Goal: Information Seeking & Learning: Learn about a topic

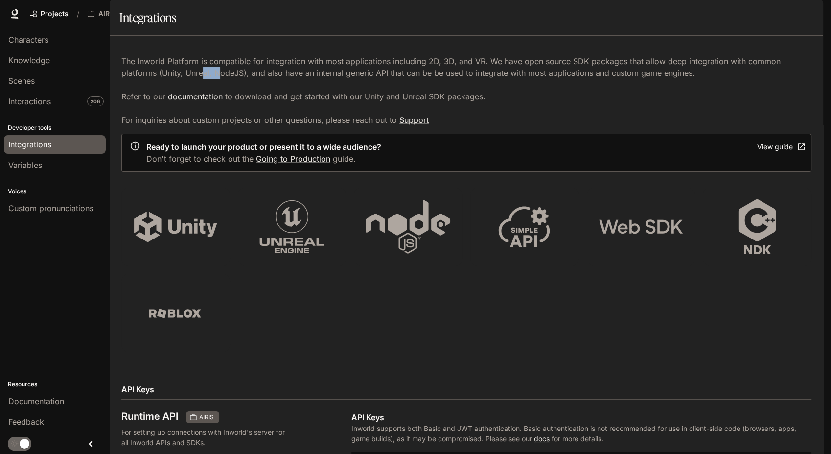
drag, startPoint x: 205, startPoint y: 104, endPoint x: 216, endPoint y: 100, distance: 12.4
click at [216, 100] on p "The Inworld Platform is compatible for integration with most applications inclu…" at bounding box center [466, 90] width 690 height 70
drag, startPoint x: 216, startPoint y: 100, endPoint x: 360, endPoint y: 103, distance: 143.5
click at [360, 103] on p "The Inworld Platform is compatible for integration with most applications inclu…" at bounding box center [466, 90] width 690 height 70
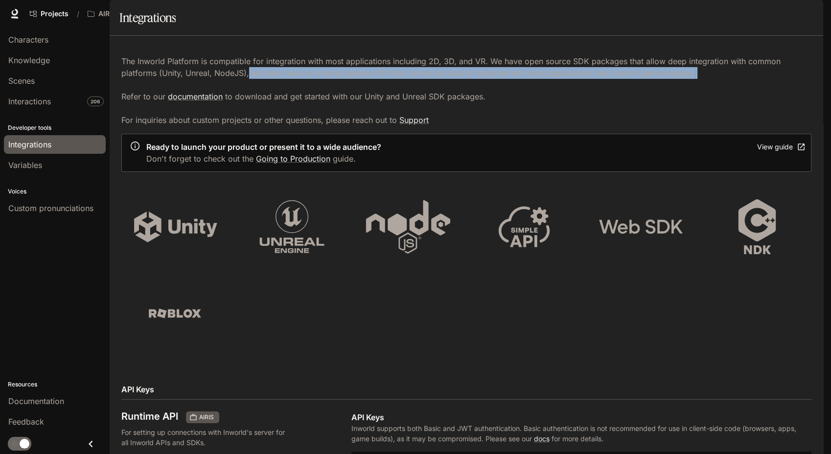
drag, startPoint x: 248, startPoint y: 95, endPoint x: 339, endPoint y: 111, distance: 92.3
click at [339, 111] on p "The Inworld Platform is compatible for integration with most applications inclu…" at bounding box center [466, 90] width 690 height 70
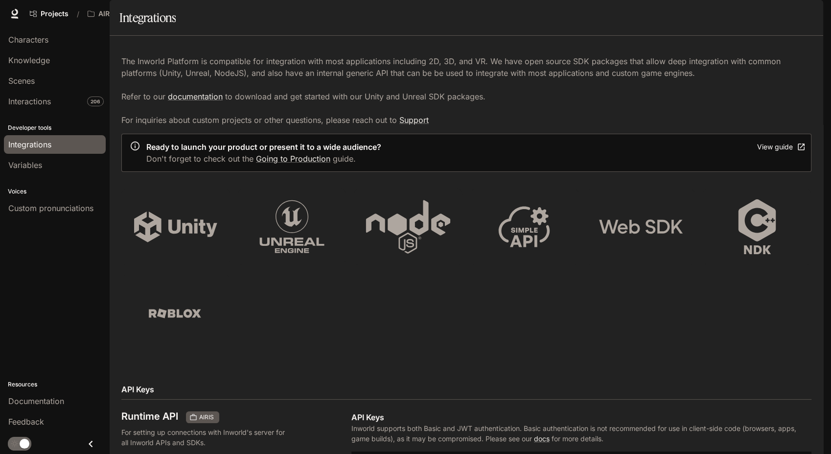
drag, startPoint x: 339, startPoint y: 111, endPoint x: 356, endPoint y: 137, distance: 31.5
click at [356, 126] on p "The Inworld Platform is compatible for integration with most applications inclu…" at bounding box center [466, 90] width 690 height 70
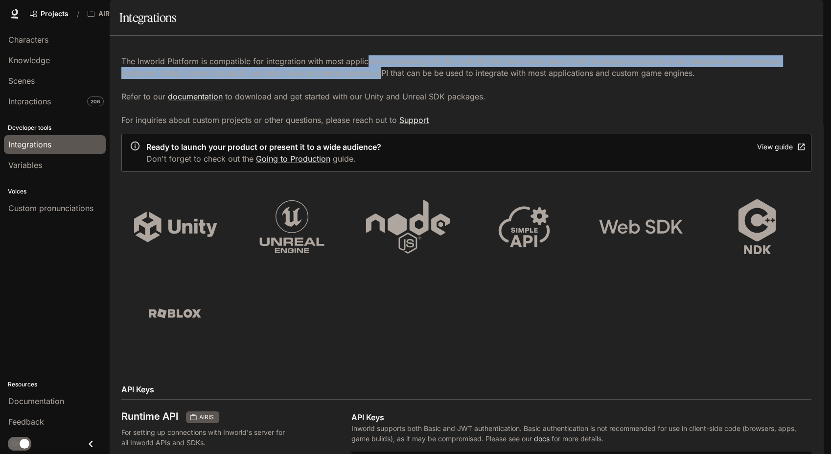
drag, startPoint x: 364, startPoint y: 88, endPoint x: 380, endPoint y: 98, distance: 18.5
click at [380, 98] on p "The Inworld Platform is compatible for integration with most applications inclu…" at bounding box center [466, 90] width 690 height 70
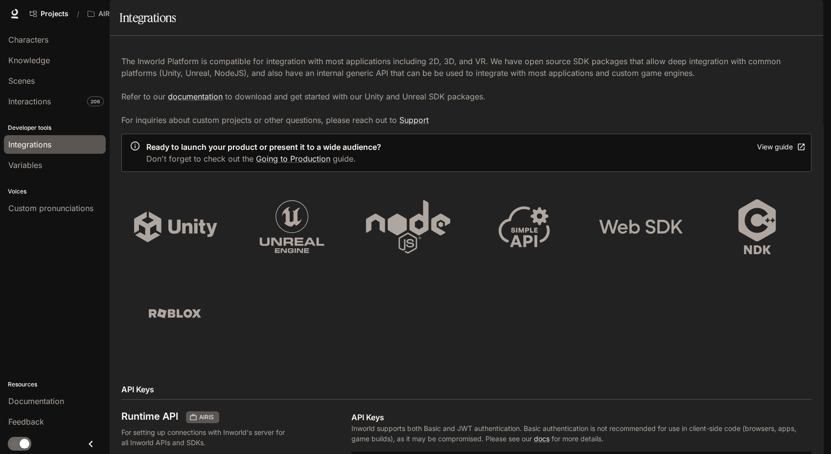
drag, startPoint x: 380, startPoint y: 98, endPoint x: 575, endPoint y: 336, distance: 307.9
click at [575, 336] on div at bounding box center [463, 266] width 698 height 172
click at [286, 254] on icon at bounding box center [292, 226] width 85 height 55
click at [410, 253] on icon at bounding box center [408, 226] width 84 height 53
click at [151, 248] on icon at bounding box center [175, 226] width 85 height 55
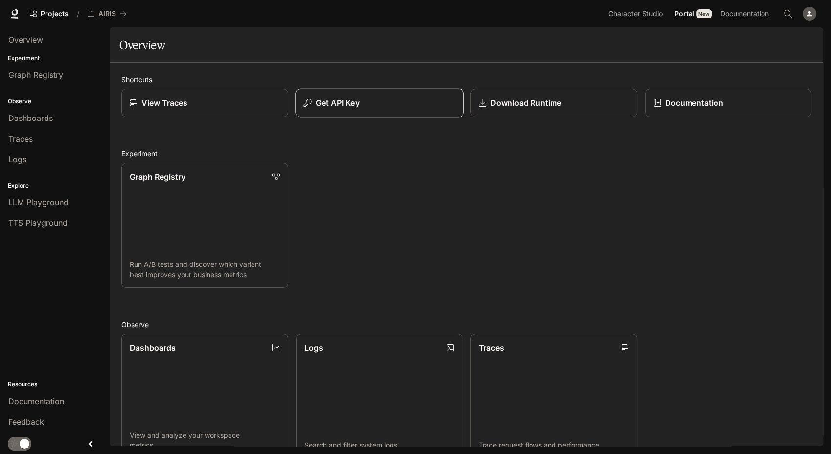
click at [380, 103] on div "Get API Key" at bounding box center [380, 103] width 152 height 12
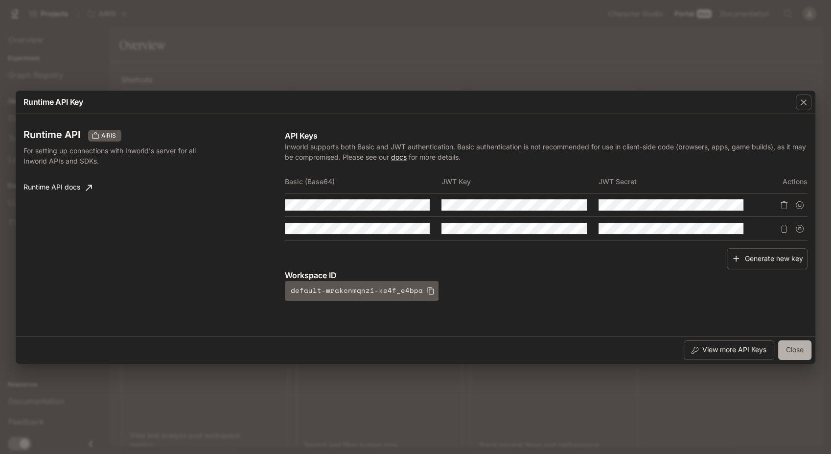
click at [795, 354] on button "Close" at bounding box center [794, 350] width 33 height 20
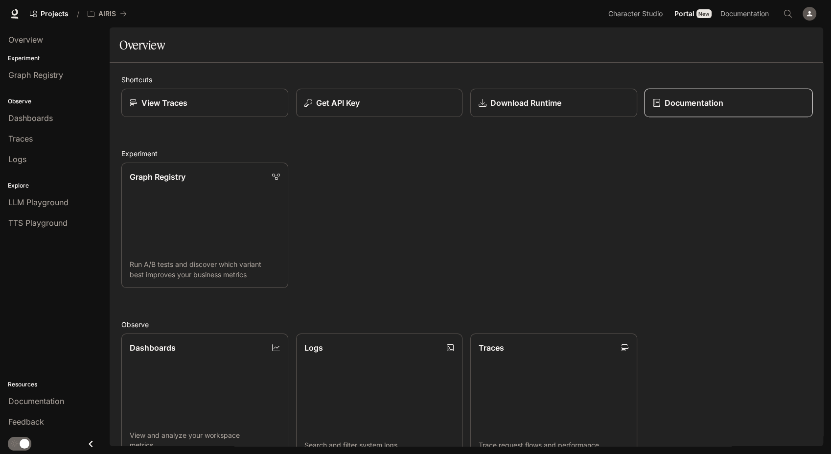
click at [721, 110] on link "Documentation" at bounding box center [728, 103] width 168 height 29
